Goal: Task Accomplishment & Management: Use online tool/utility

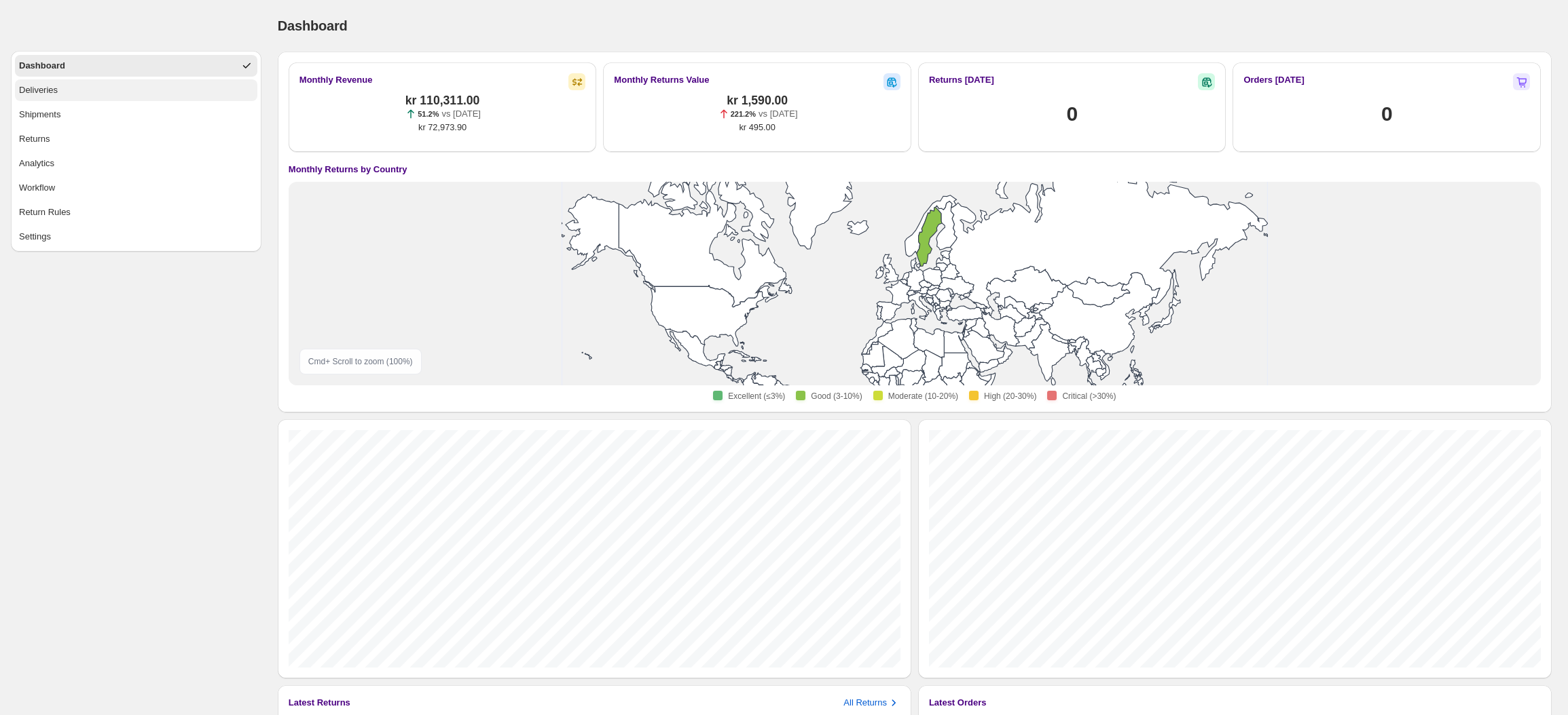
click at [63, 98] on button "Deliveries" at bounding box center [136, 90] width 242 height 21
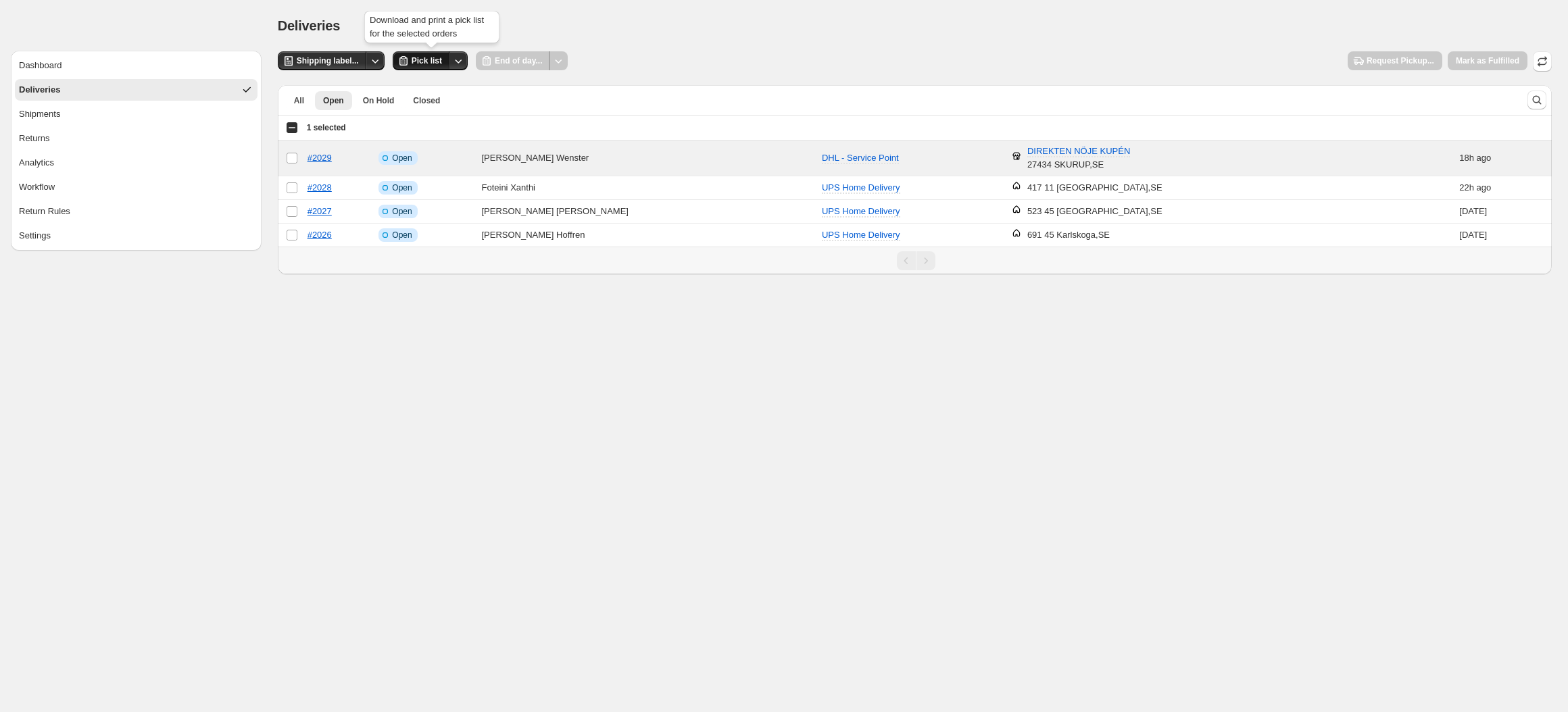
click at [433, 55] on button "Pick list" at bounding box center [421, 60] width 58 height 19
click at [323, 154] on link "#2029" at bounding box center [319, 157] width 24 height 10
click at [373, 60] on icon "Other actions" at bounding box center [374, 60] width 13 height 13
click at [381, 35] on div "Deliveries" at bounding box center [914, 25] width 1274 height 19
click at [308, 58] on span "Shipping label..." at bounding box center [328, 60] width 62 height 11
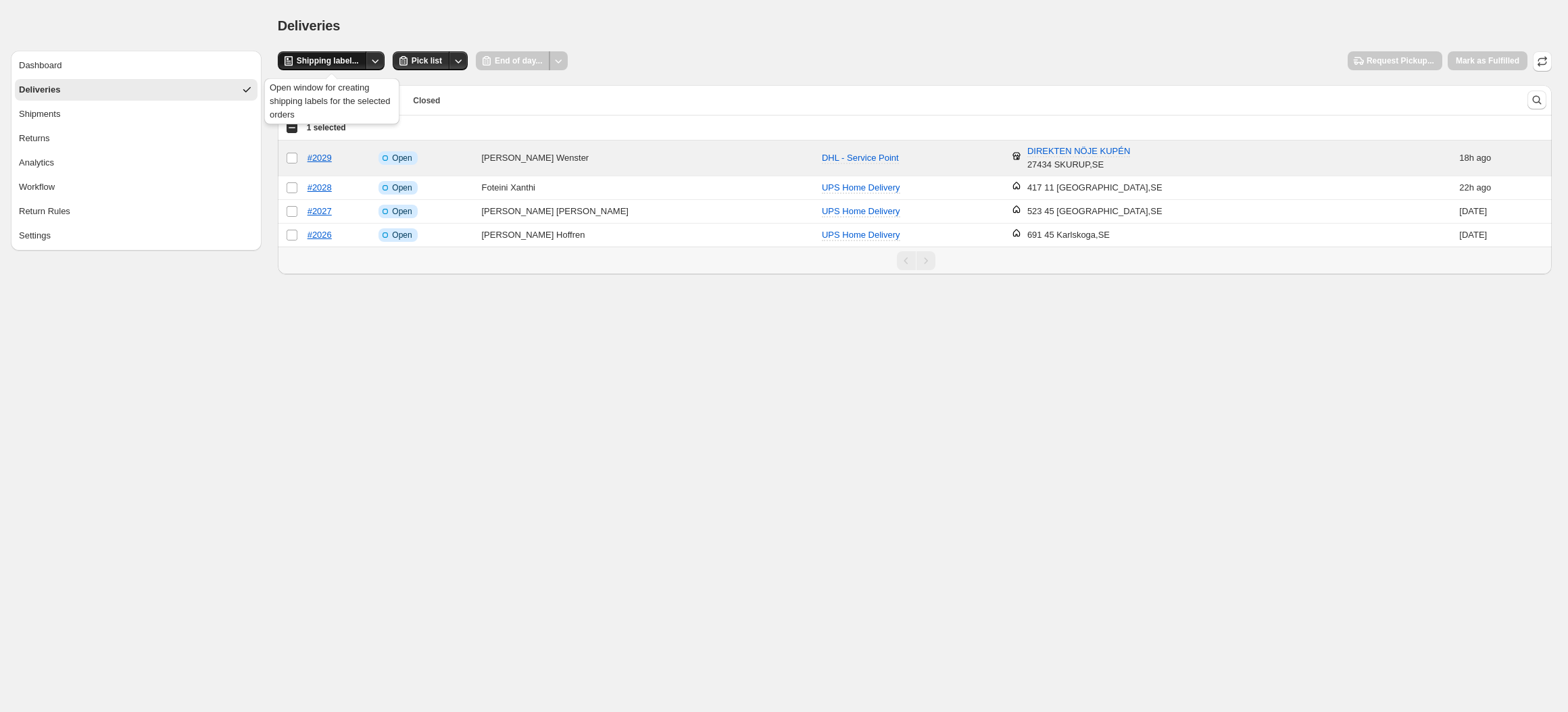
click at [337, 56] on span "Shipping label..." at bounding box center [328, 60] width 62 height 11
click at [321, 64] on span "Shipping label..." at bounding box center [328, 60] width 62 height 11
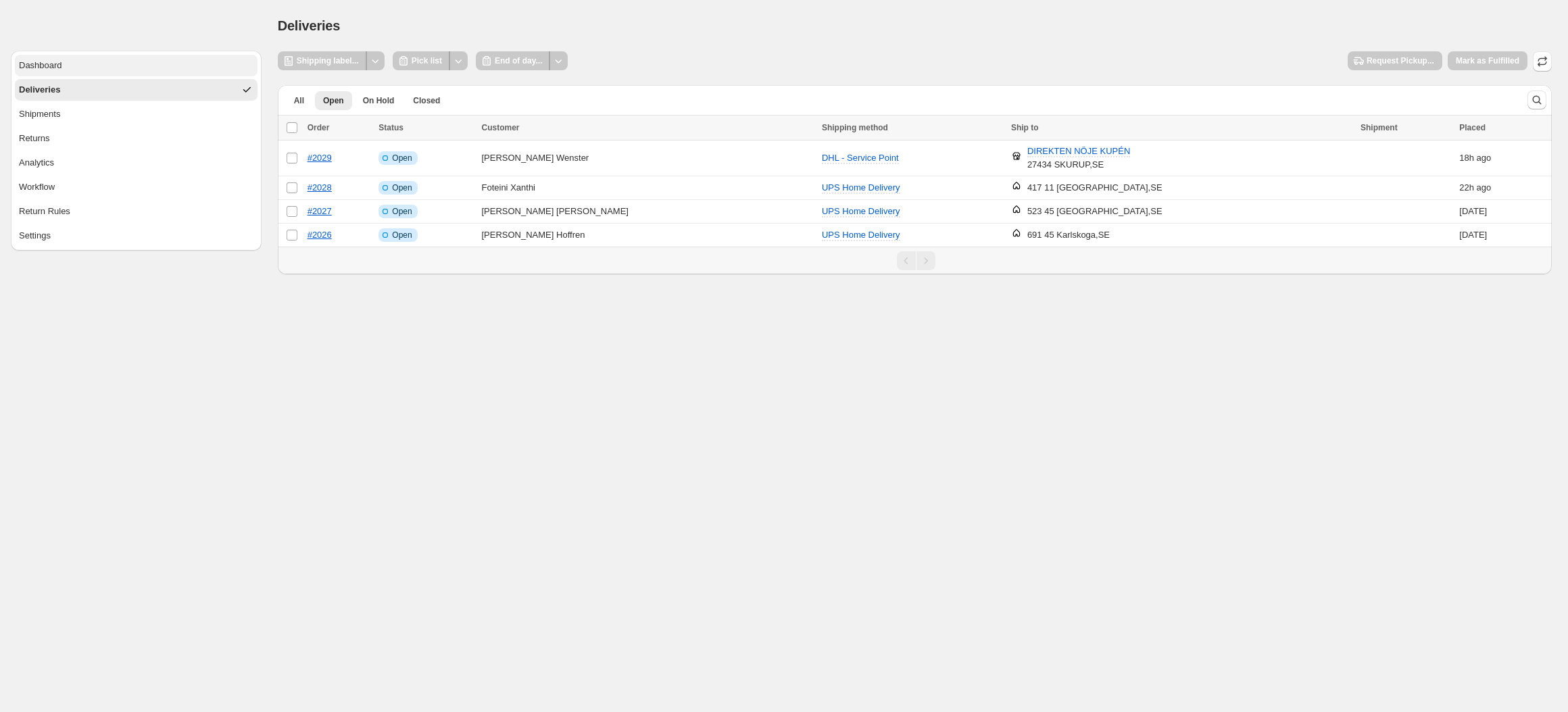
click at [79, 60] on button "Dashboard" at bounding box center [136, 66] width 243 height 21
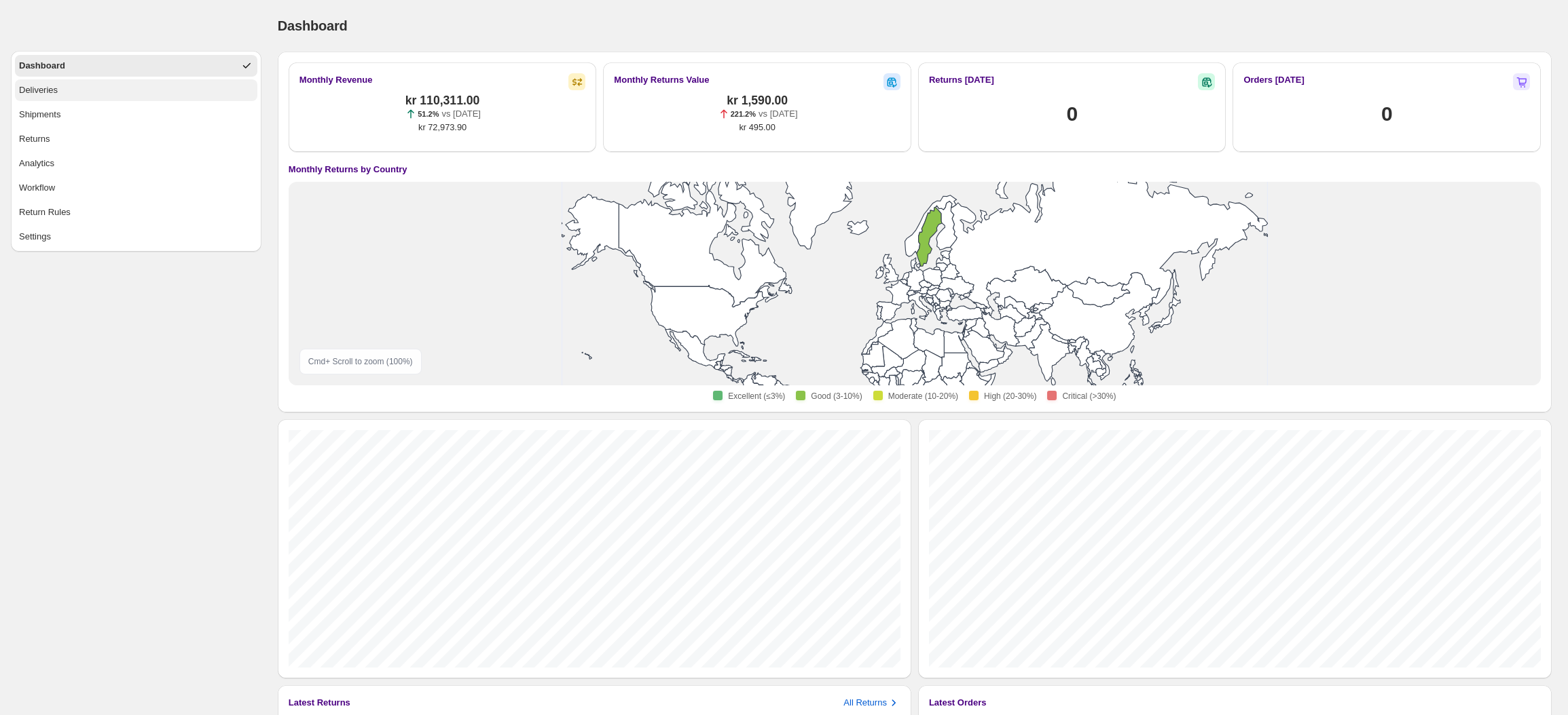
click at [88, 92] on button "Deliveries" at bounding box center [136, 90] width 242 height 21
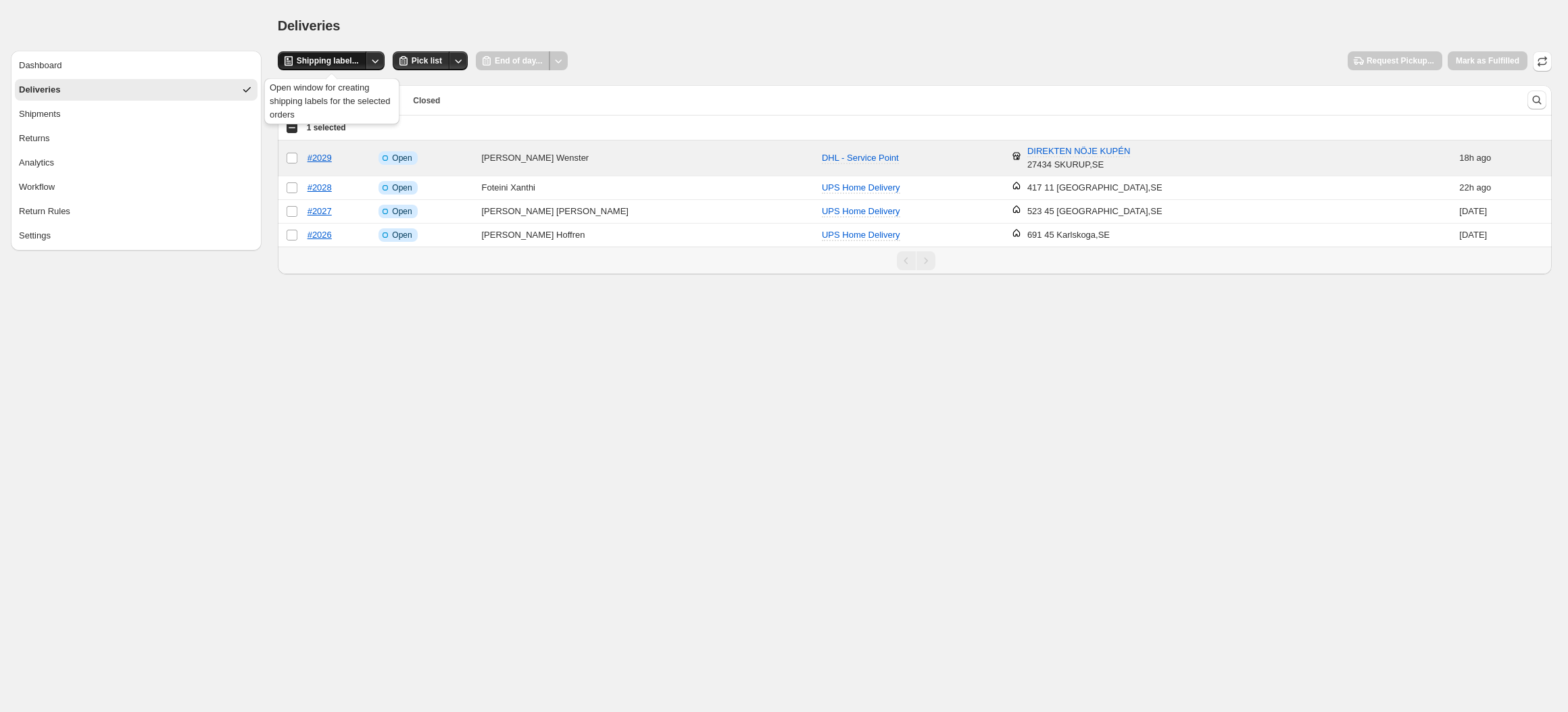
click at [314, 59] on span "Shipping label..." at bounding box center [328, 60] width 62 height 11
